Goal: Task Accomplishment & Management: Complete application form

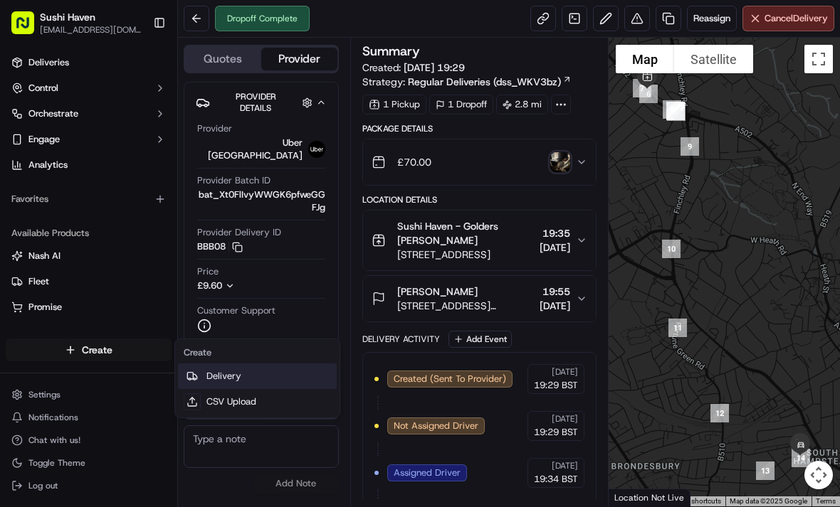
click at [264, 380] on link "Delivery" at bounding box center [257, 377] width 159 height 26
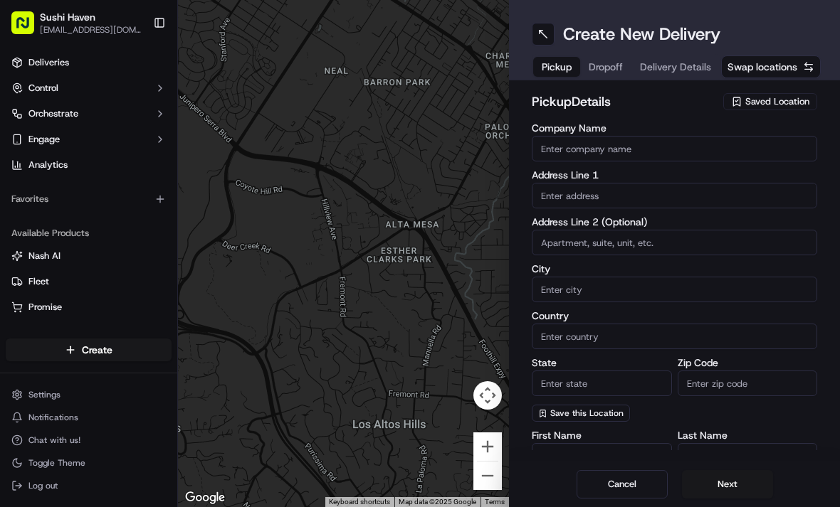
click at [770, 108] on div "Saved Location" at bounding box center [770, 101] width 94 height 17
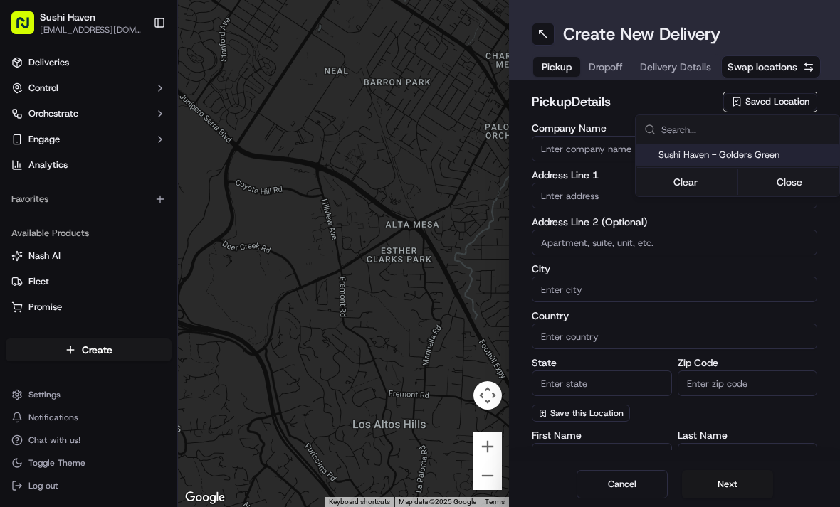
click at [776, 157] on span "Sushi Haven - Golders Green" at bounding box center [745, 155] width 175 height 13
type input "Sushi Haven - Golders Green"
type input "[GEOGRAPHIC_DATA]"
type input "GB"
type input "[GEOGRAPHIC_DATA]"
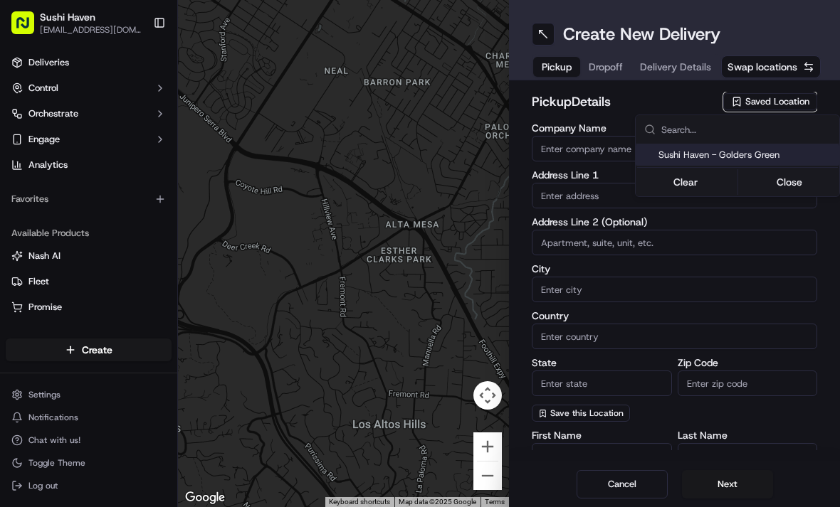
type input "NW11 8HB"
type input "[PERSON_NAME]"
type input "Sun"
type input "[EMAIL_ADDRESS][DOMAIN_NAME]"
type input "[PHONE_NUMBER]"
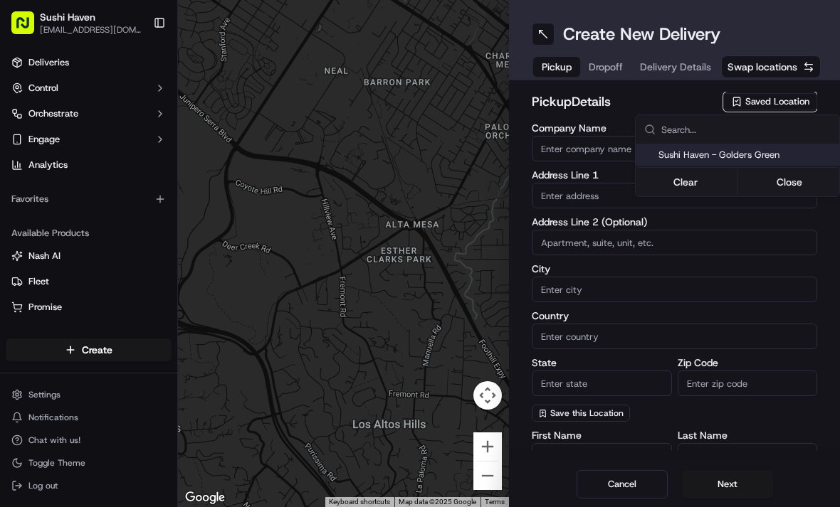
type textarea "Come into the restaurant"
type input "[STREET_ADDRESS]"
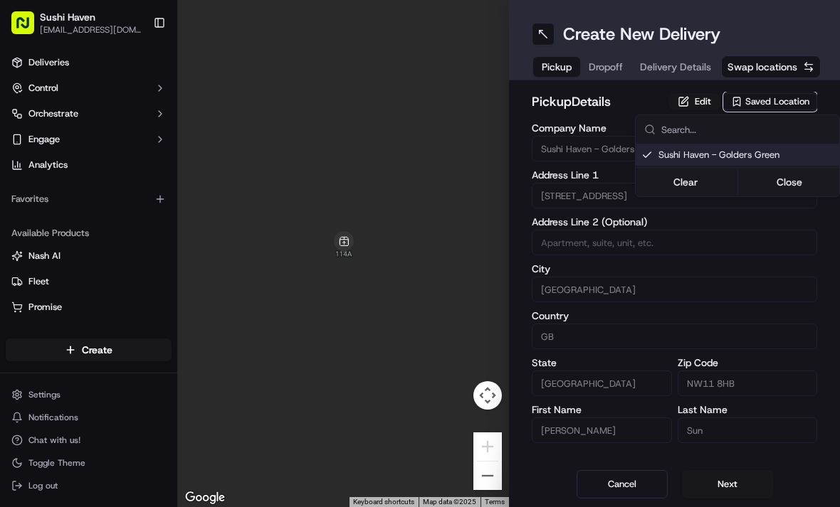
click at [618, 62] on html "Sushi Haven [EMAIL_ADDRESS][DOMAIN_NAME] Toggle Sidebar Deliveries Control Orch…" at bounding box center [420, 253] width 840 height 507
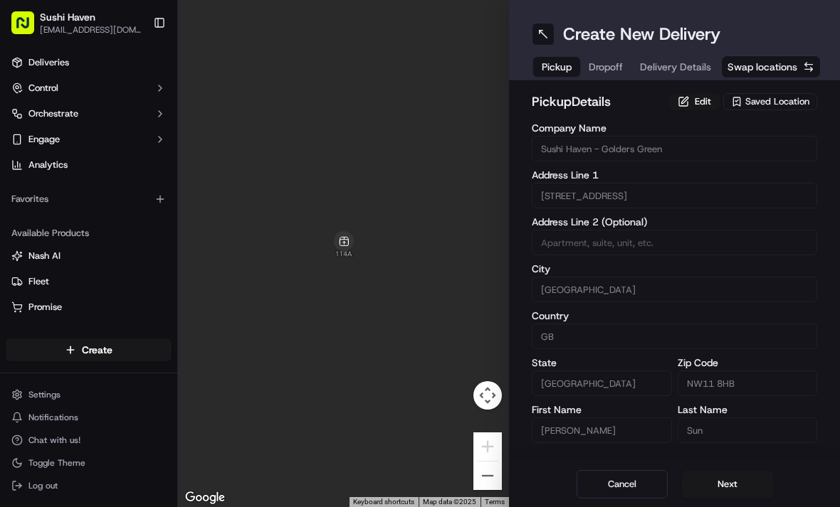
click at [593, 73] on div "Pickup Dropoff Delivery Details" at bounding box center [625, 67] width 189 height 26
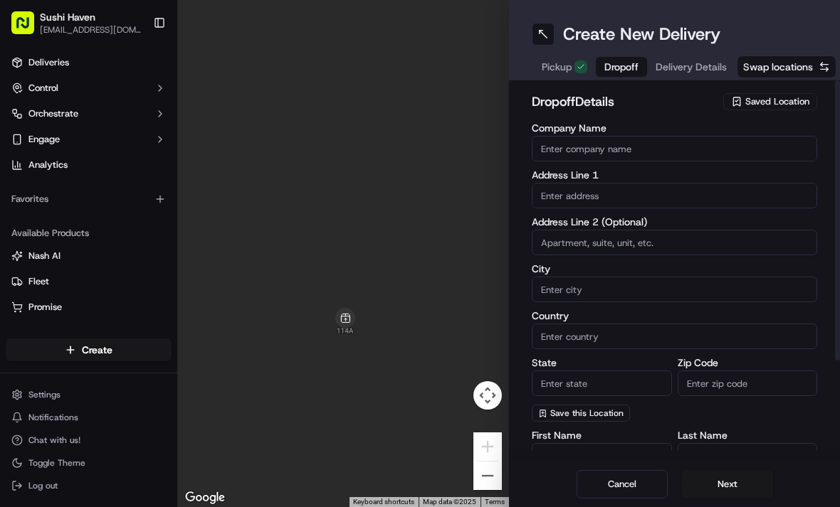
click at [645, 191] on input "text" at bounding box center [673, 196] width 285 height 26
click at [611, 205] on input "text" at bounding box center [673, 196] width 285 height 26
click at [635, 203] on input "text" at bounding box center [673, 196] width 285 height 26
click at [601, 202] on input "text" at bounding box center [673, 196] width 285 height 26
click at [591, 202] on input "text" at bounding box center [673, 196] width 285 height 26
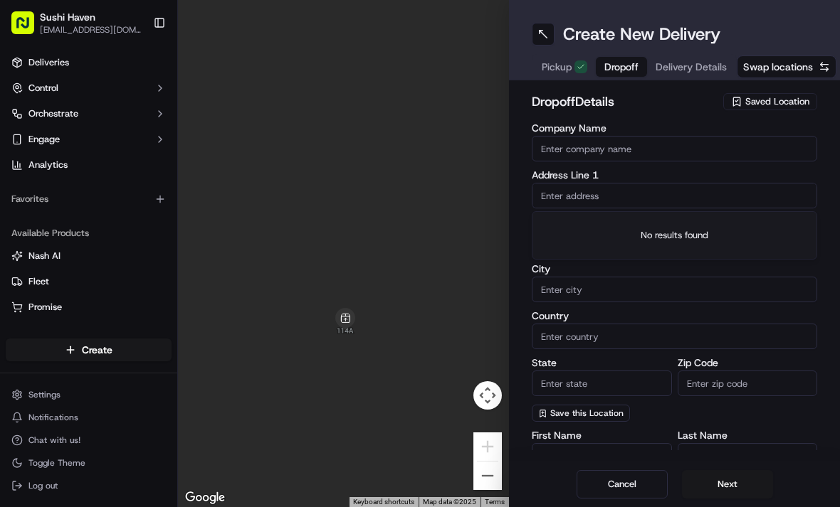
paste input "[STREET_ADDRESS]"
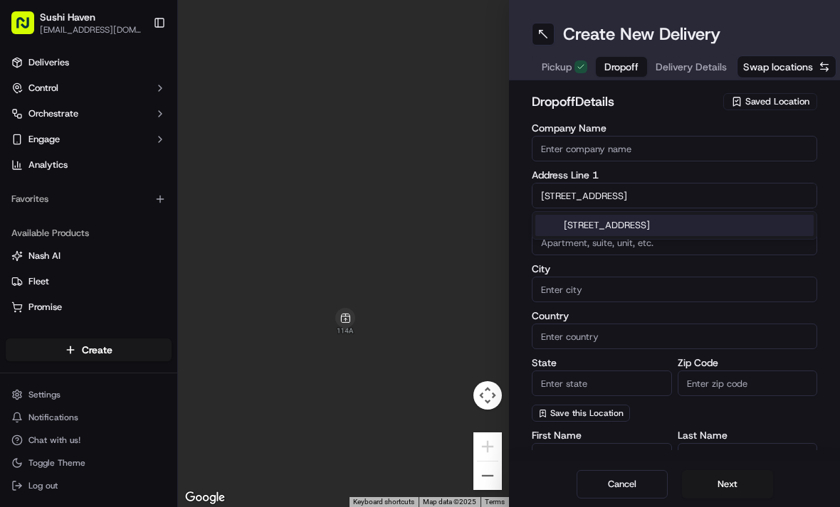
click at [762, 223] on div "[STREET_ADDRESS]" at bounding box center [674, 225] width 278 height 21
type input "[STREET_ADDRESS]"
type input "[GEOGRAPHIC_DATA]"
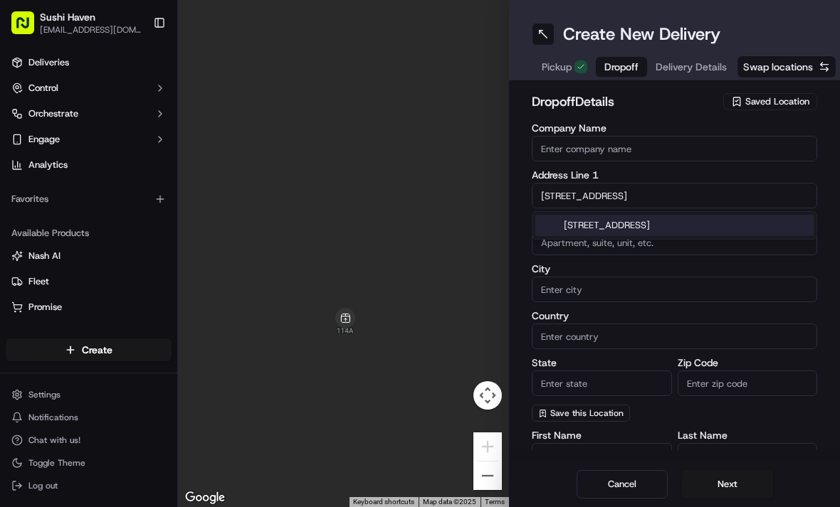
type input "NW6 4DH"
type input "[STREET_ADDRESS]"
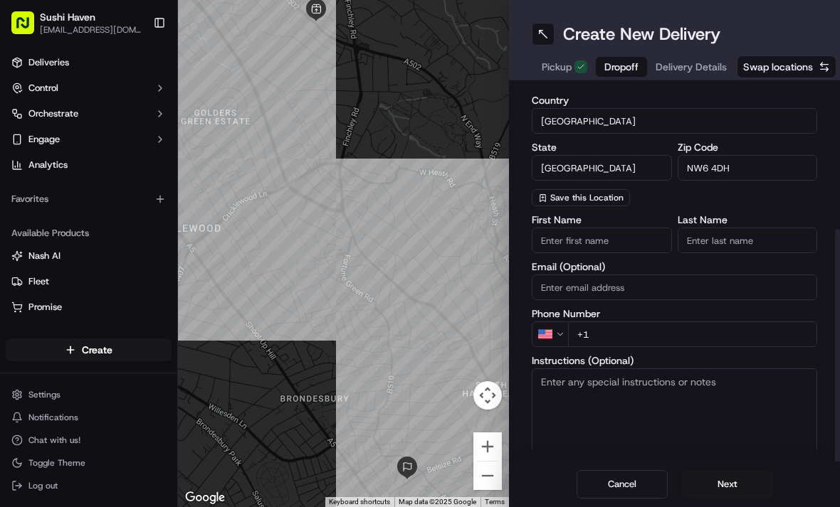
scroll to position [216, 0]
click at [608, 245] on input "First Name" at bounding box center [601, 241] width 140 height 26
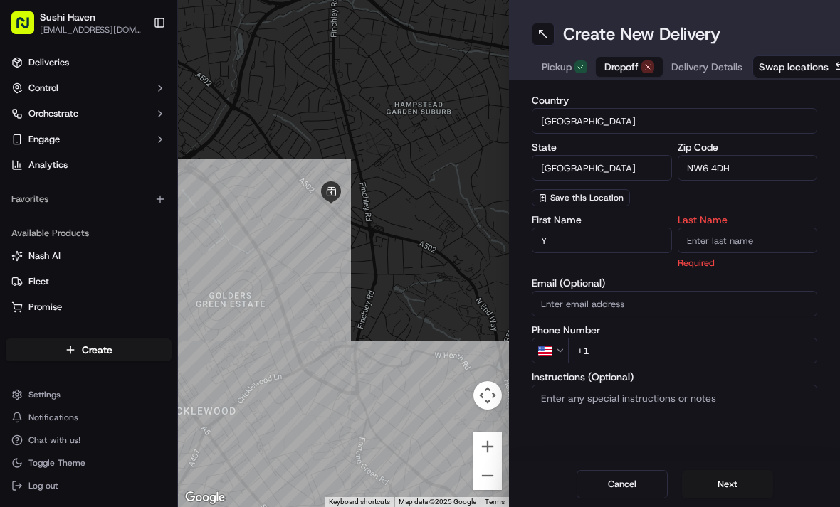
click at [602, 234] on input "Y" at bounding box center [601, 241] width 140 height 26
type input "[PERSON_NAME]"
click at [752, 244] on input "Last Name" at bounding box center [747, 241] width 140 height 26
type input "Naparstek"
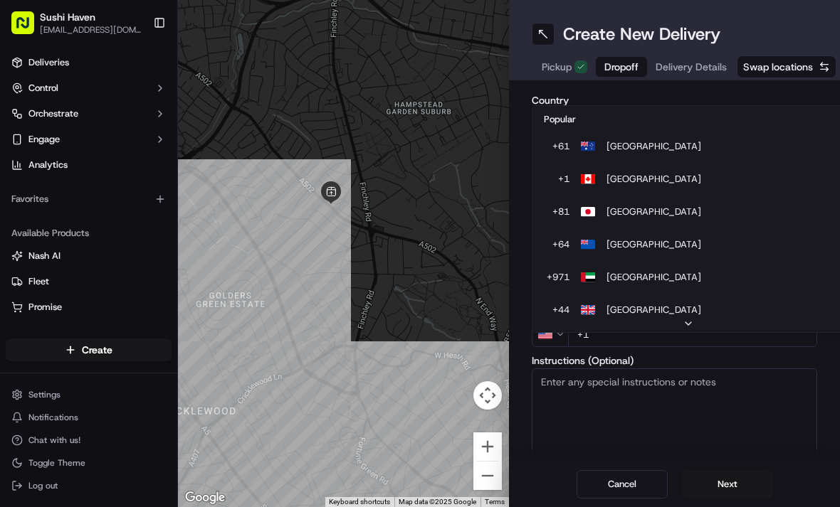
scroll to position [61, 0]
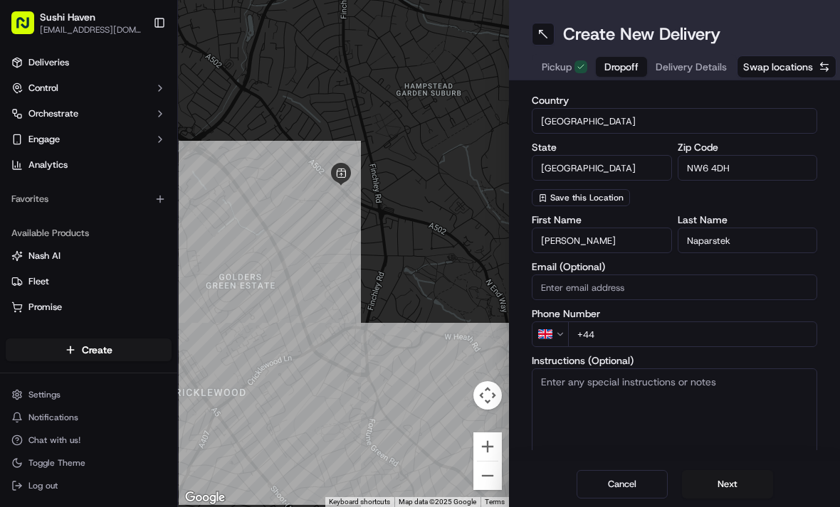
click at [619, 344] on input "+44" at bounding box center [692, 335] width 249 height 26
click at [638, 334] on input "+44" at bounding box center [692, 335] width 249 height 26
paste input "7986 607052"
type input "[PHONE_NUMBER]"
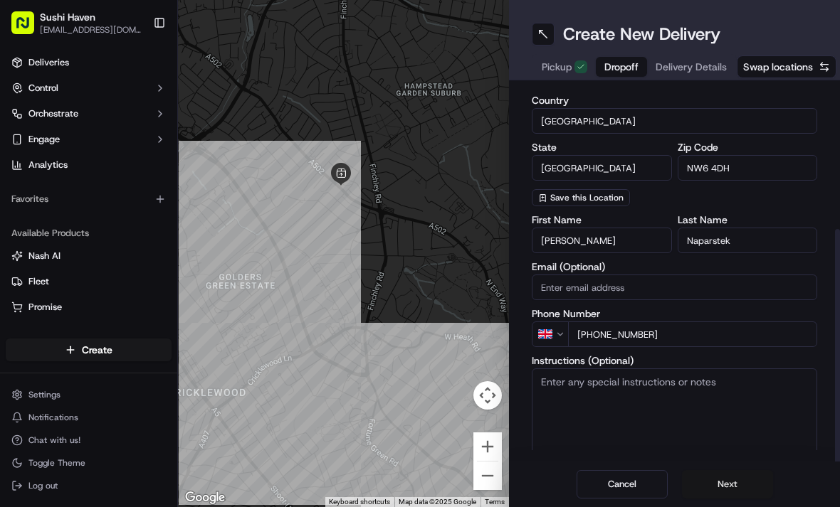
click at [741, 480] on button "Next" at bounding box center [727, 484] width 91 height 28
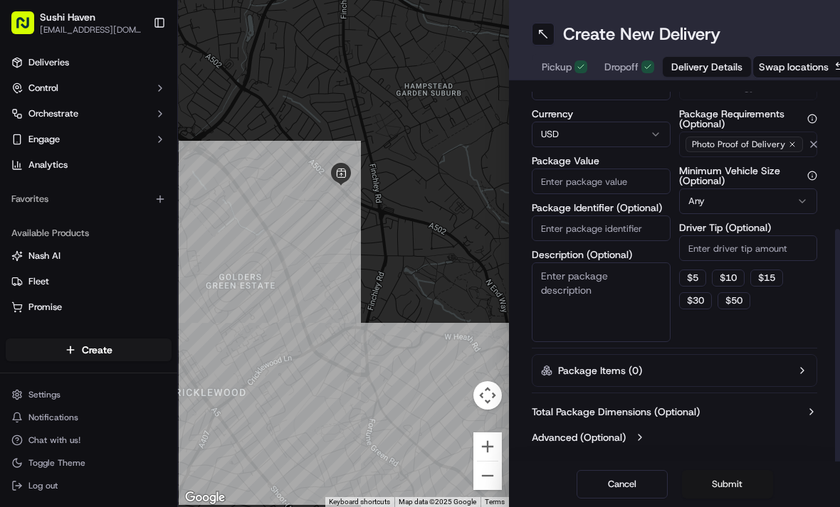
scroll to position [42, 0]
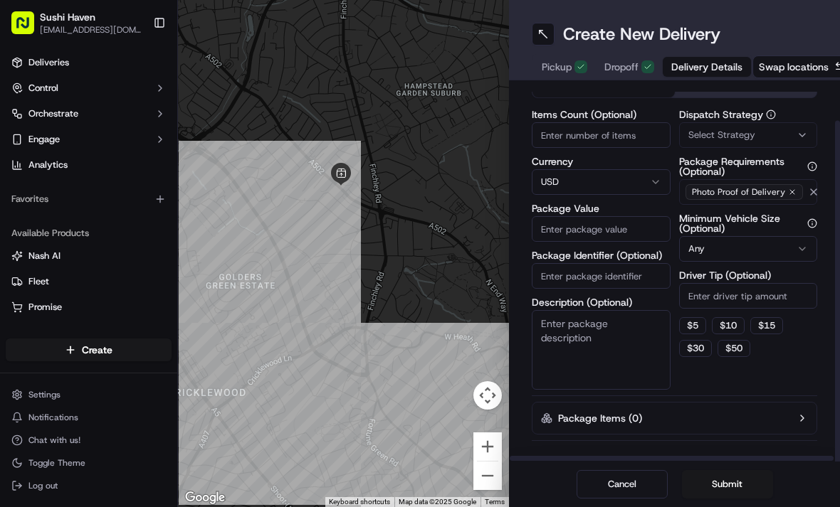
click at [798, 129] on div "Select Strategy" at bounding box center [748, 135] width 132 height 13
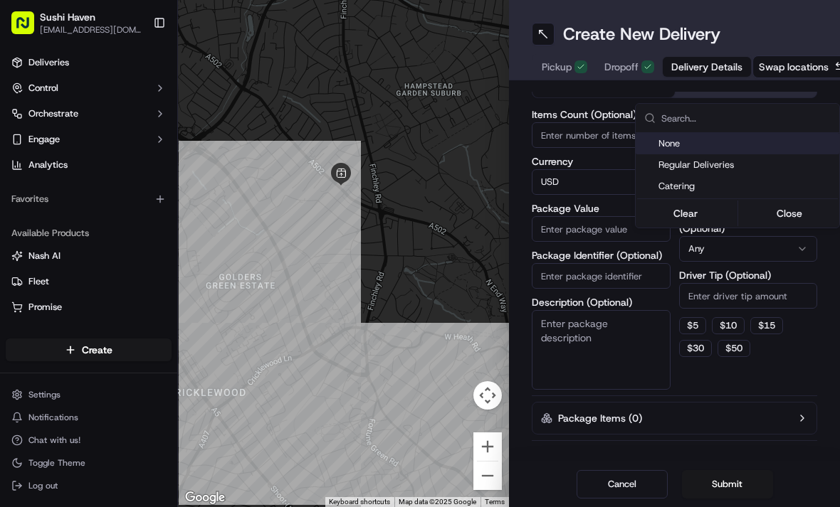
click at [746, 166] on span "Regular Deliveries" at bounding box center [745, 165] width 175 height 13
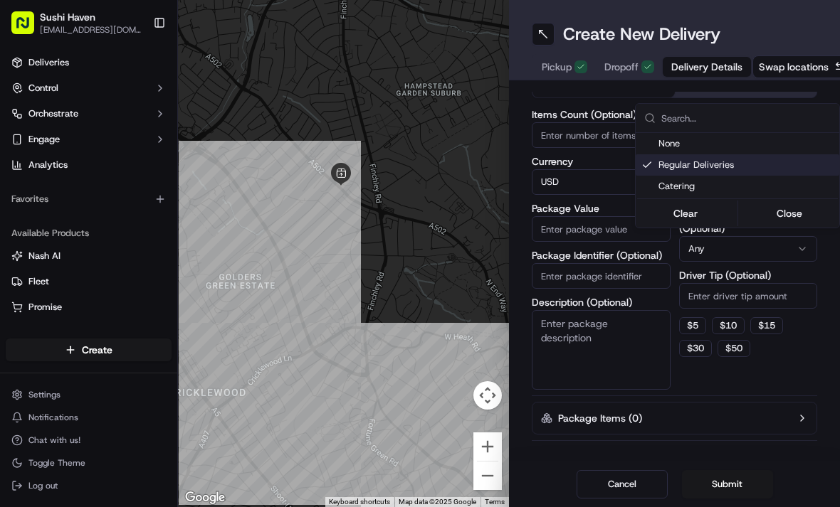
click at [593, 135] on html "Sushi Haven [EMAIL_ADDRESS][DOMAIN_NAME] Toggle Sidebar Deliveries Control Orch…" at bounding box center [420, 253] width 840 height 507
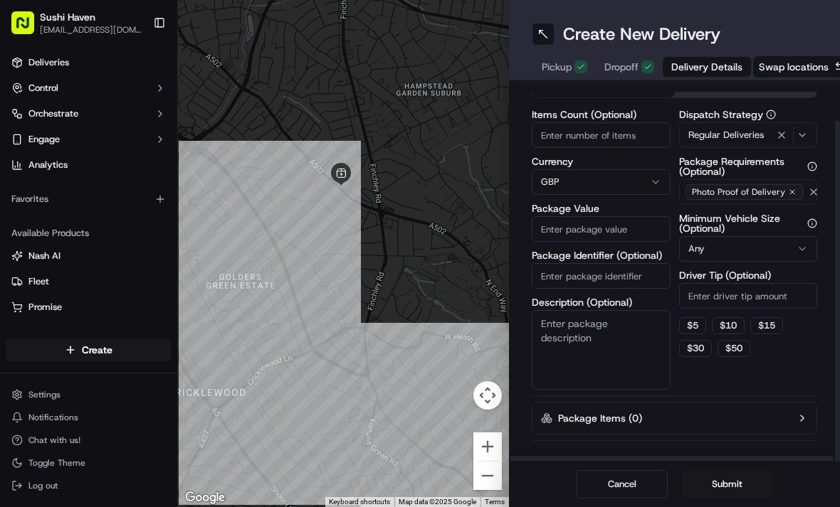
click at [618, 216] on input "Package Value" at bounding box center [600, 229] width 139 height 26
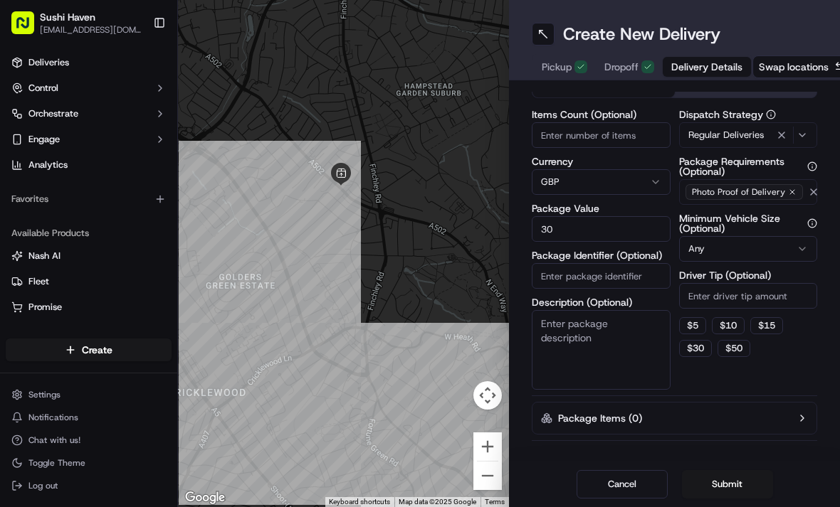
type input "30"
click at [625, 122] on input "Items Count (Optional)" at bounding box center [600, 135] width 139 height 26
type input "4"
click at [734, 481] on button "Submit" at bounding box center [727, 484] width 91 height 28
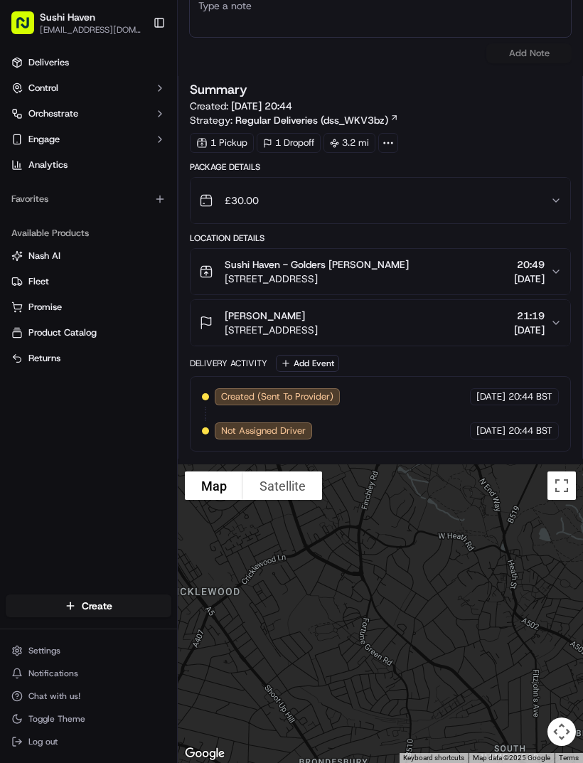
scroll to position [455, 0]
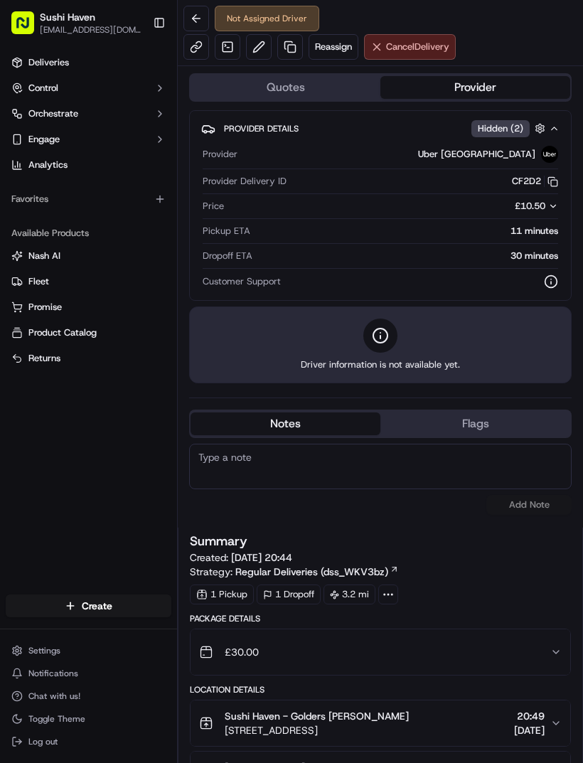
click at [425, 58] on button "Cancel Delivery" at bounding box center [410, 47] width 92 height 26
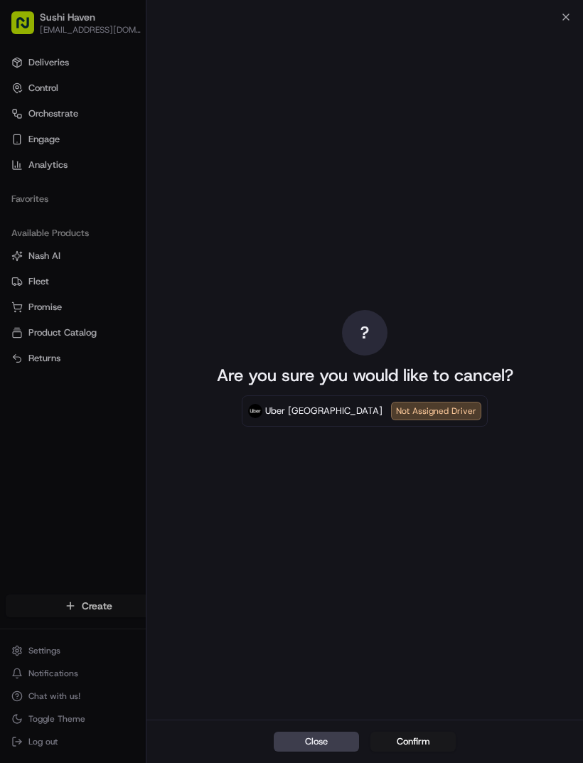
click at [425, 58] on div "? Are you sure you would like to cancel? Uber UK Not Assigned Driver" at bounding box center [365, 368] width 319 height 697
click at [425, 732] on button "Confirm" at bounding box center [413, 742] width 85 height 20
